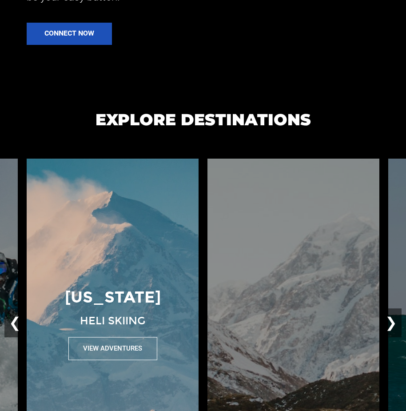
scroll to position [771, 0]
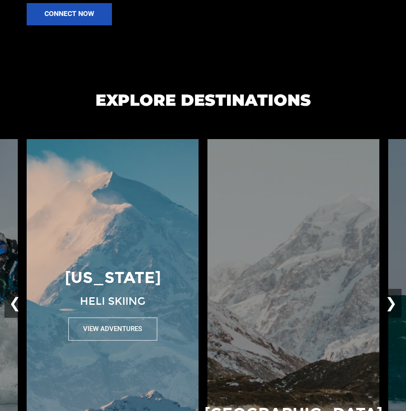
click at [92, 325] on button "View Adventures" at bounding box center [112, 329] width 89 height 23
click at [92, 333] on button "View Adventures" at bounding box center [112, 329] width 89 height 23
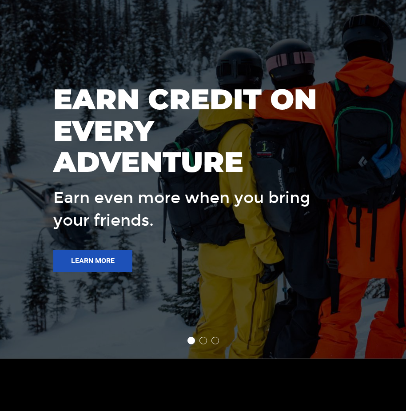
scroll to position [1542, 0]
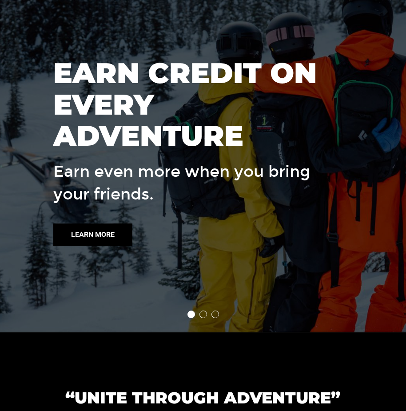
click at [94, 234] on link "Learn more" at bounding box center [92, 235] width 79 height 22
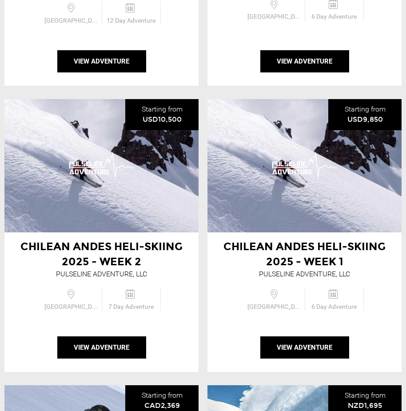
scroll to position [314, 0]
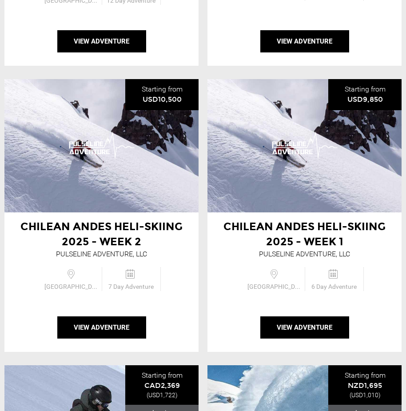
click at [150, 197] on div "Chilean Andes Heli-Skiing 2025 - Week 2 Pulseline Adventure, LLC" at bounding box center [101, 145] width 194 height 133
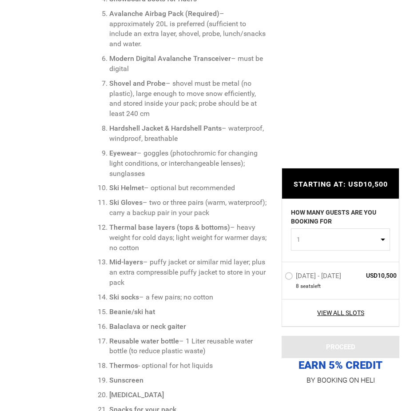
scroll to position [1364, 0]
